Goal: Transaction & Acquisition: Purchase product/service

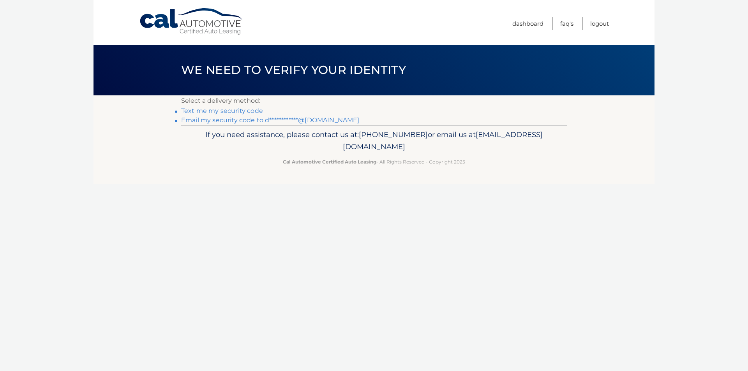
click at [236, 110] on link "Text me my security code" at bounding box center [222, 110] width 82 height 7
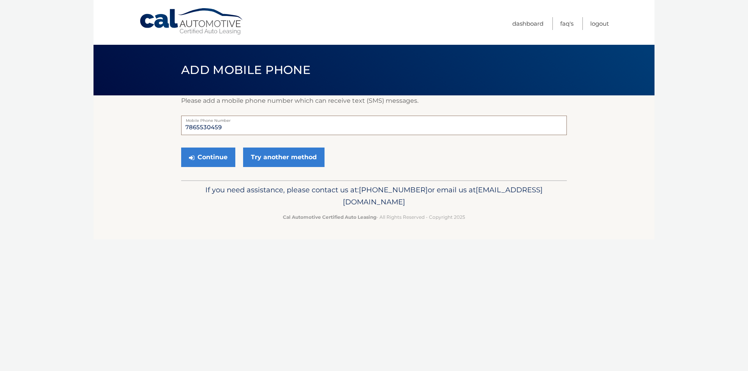
drag, startPoint x: 185, startPoint y: 127, endPoint x: 254, endPoint y: 131, distance: 69.0
click at [254, 131] on input "7865530459" at bounding box center [374, 125] width 386 height 19
click at [252, 130] on input "7865530459" at bounding box center [374, 125] width 386 height 19
click at [266, 155] on link "Try another method" at bounding box center [283, 157] width 81 height 19
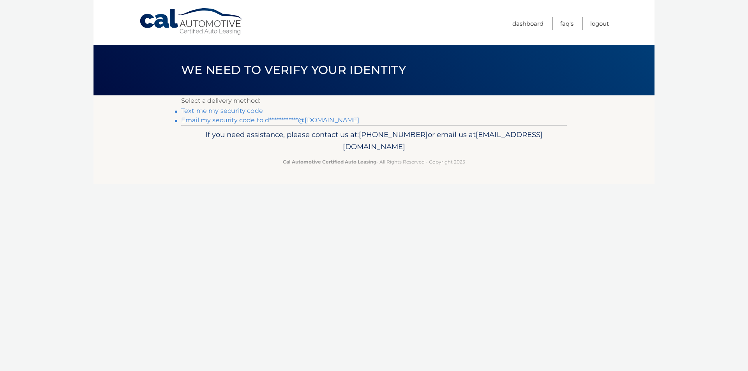
click at [234, 121] on link "**********" at bounding box center [270, 119] width 178 height 7
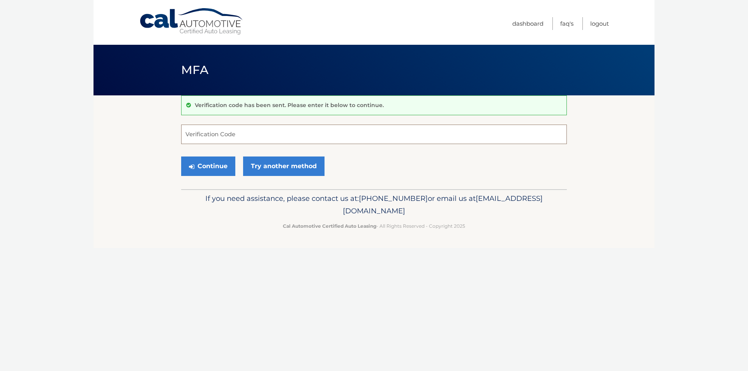
click at [215, 136] on input "Verification Code" at bounding box center [374, 134] width 386 height 19
type input "786932"
drag, startPoint x: 202, startPoint y: 163, endPoint x: 208, endPoint y: 169, distance: 9.1
click at [202, 163] on button "Continue" at bounding box center [208, 166] width 54 height 19
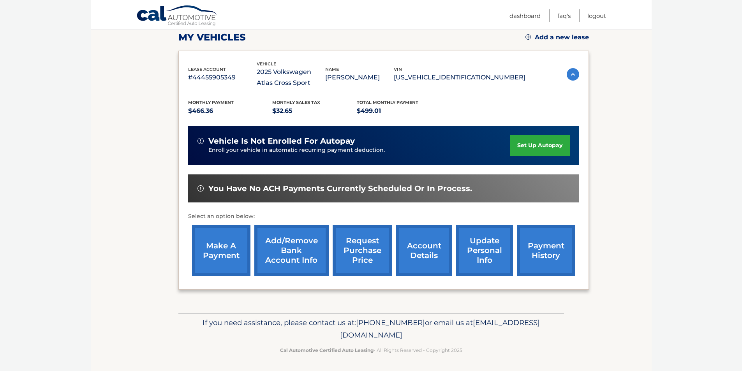
scroll to position [112, 0]
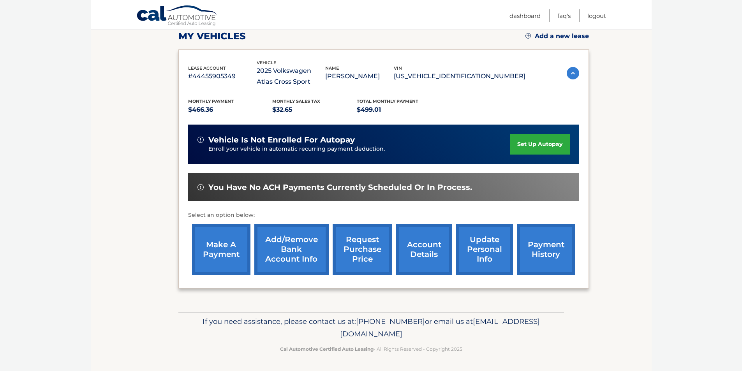
click at [228, 245] on link "make a payment" at bounding box center [221, 249] width 58 height 51
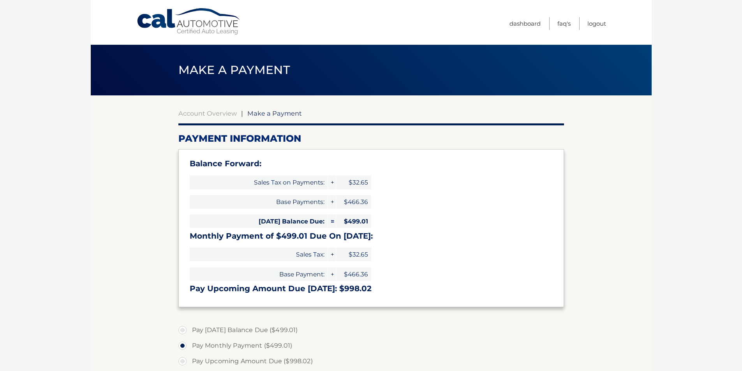
select select "MGViMTgzMjctMjNlYi00YjNmLWFjODUtZjFjODE1NzYzZWRh"
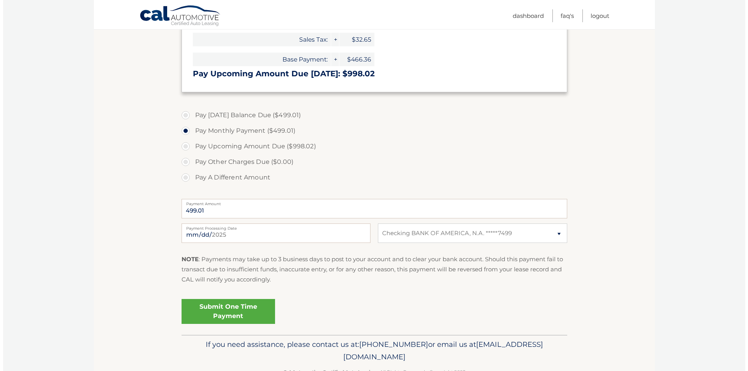
scroll to position [234, 0]
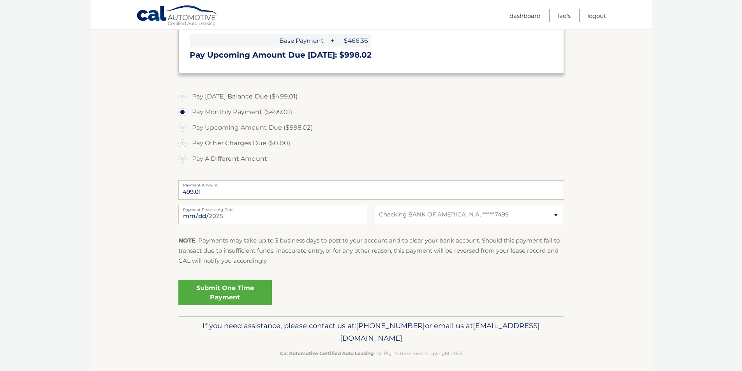
click at [240, 298] on link "Submit One Time Payment" at bounding box center [225, 293] width 94 height 25
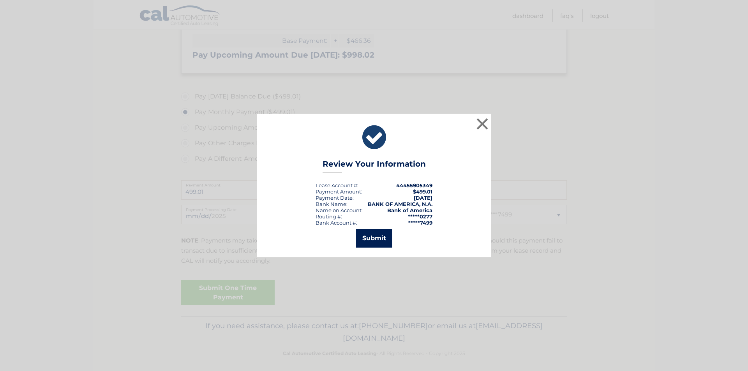
click at [376, 238] on button "Submit" at bounding box center [374, 238] width 36 height 19
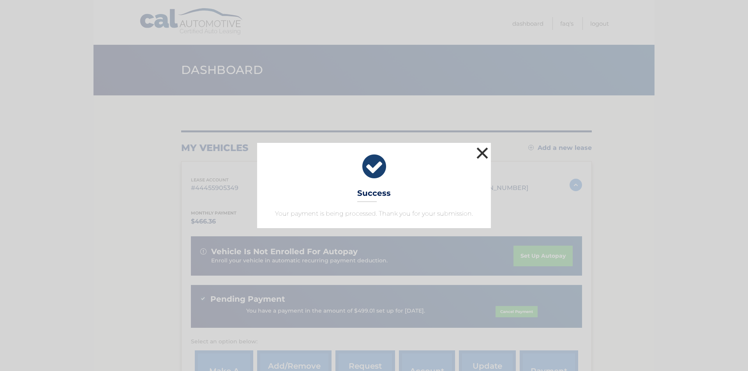
click at [483, 152] on button "×" at bounding box center [483, 153] width 16 height 16
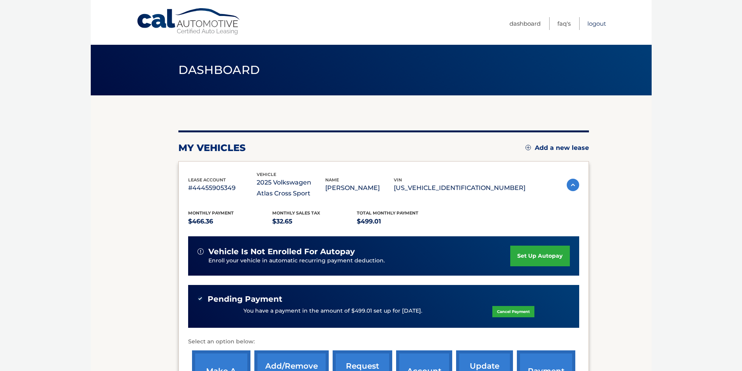
click at [598, 23] on link "Logout" at bounding box center [597, 23] width 19 height 13
